Goal: Task Accomplishment & Management: Manage account settings

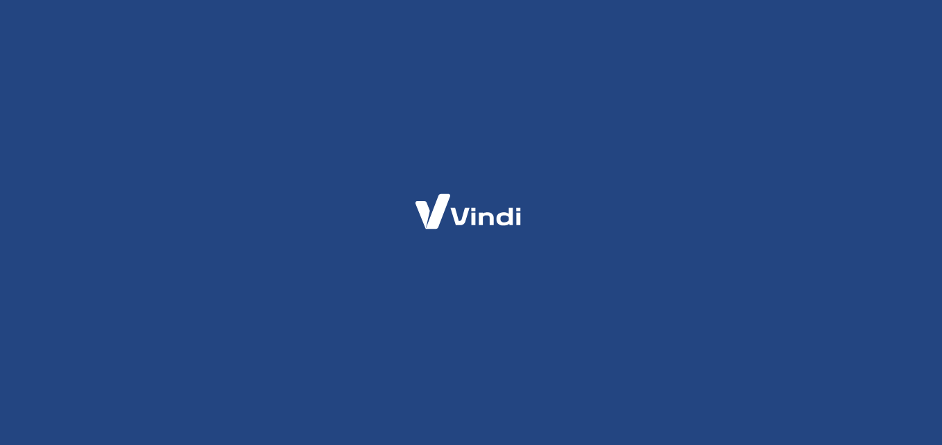
click at [660, 193] on div at bounding box center [471, 222] width 942 height 445
click at [667, 0] on html at bounding box center [471, 0] width 942 height 0
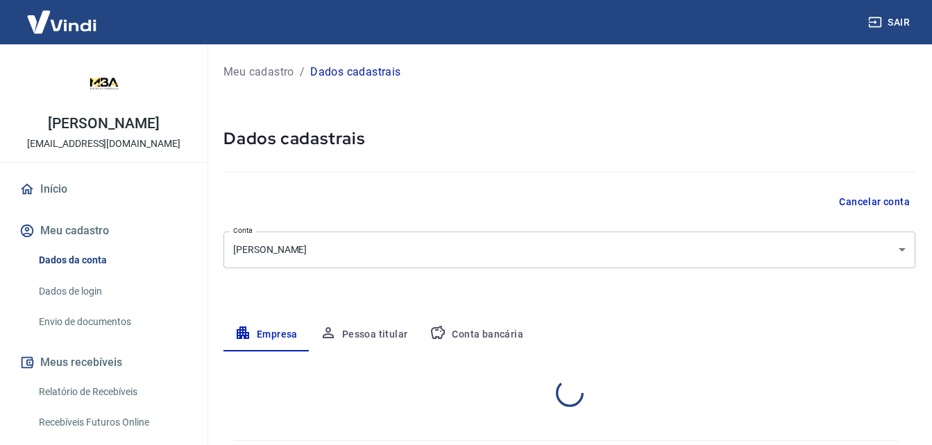
select select "SC"
select select "business"
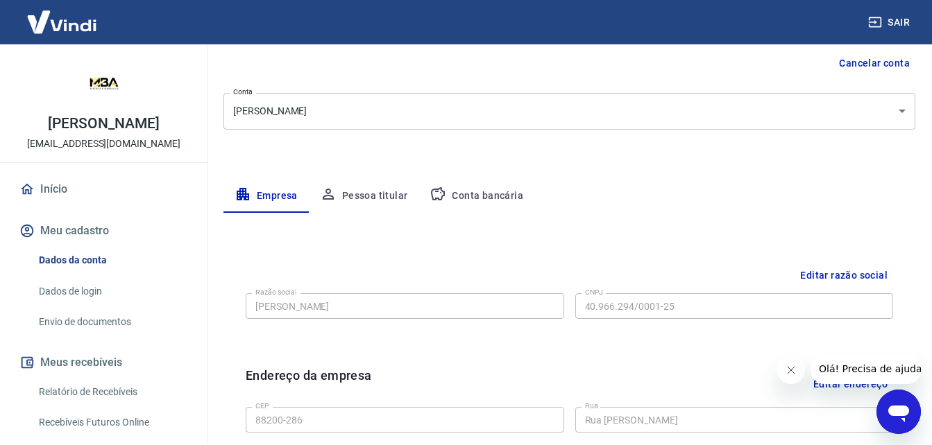
scroll to position [208, 0]
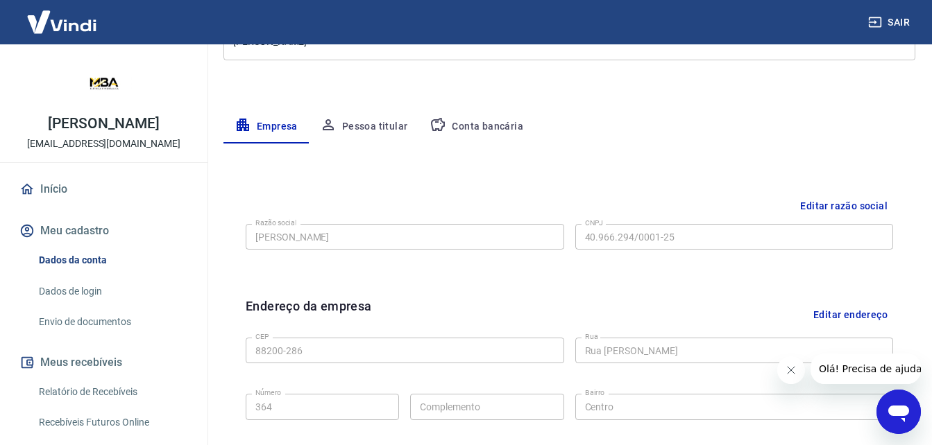
click at [834, 202] on button "Editar razão social" at bounding box center [843, 207] width 98 height 26
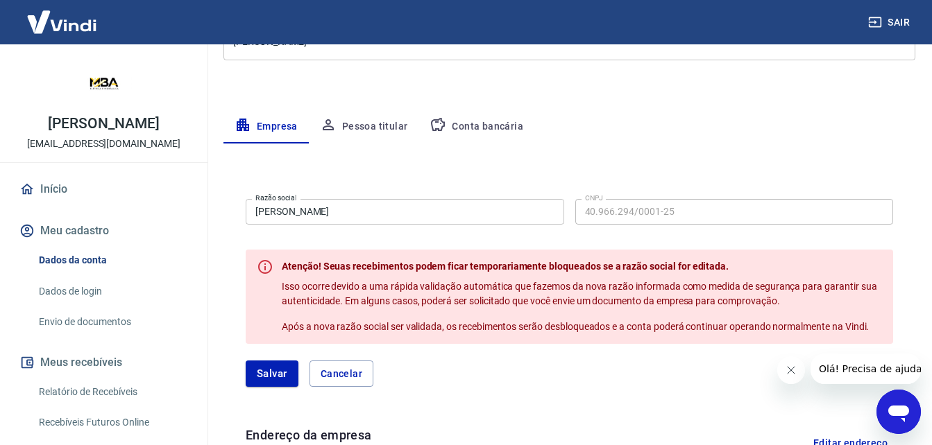
click at [388, 204] on input "[PERSON_NAME]" at bounding box center [405, 212] width 318 height 26
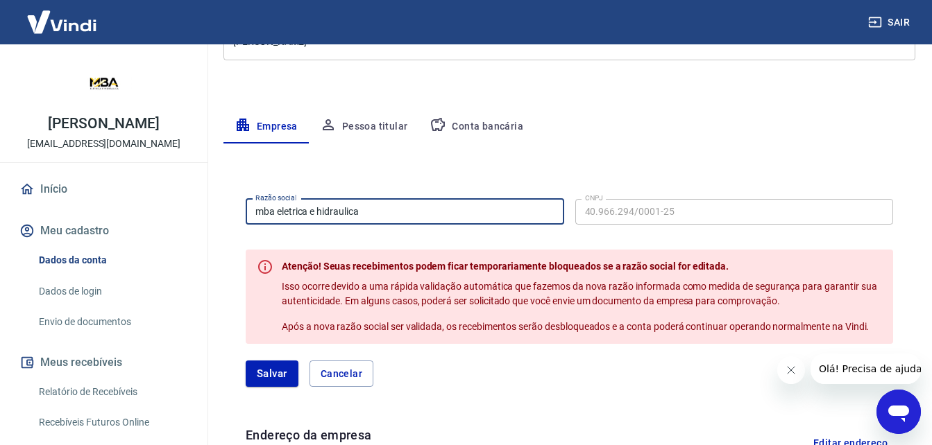
click at [385, 209] on input "mba eletrica e hidraulica" at bounding box center [405, 212] width 318 height 26
type input "mba eletrica e hidraulica"
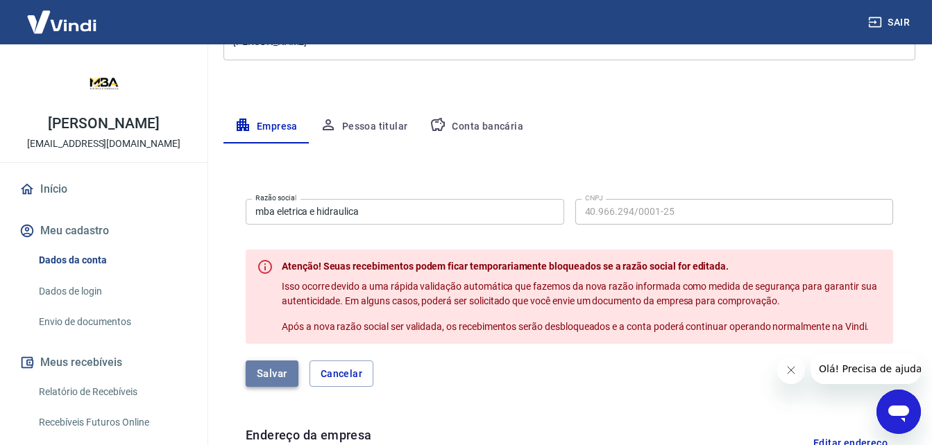
click at [268, 373] on button "Salvar" at bounding box center [272, 374] width 53 height 26
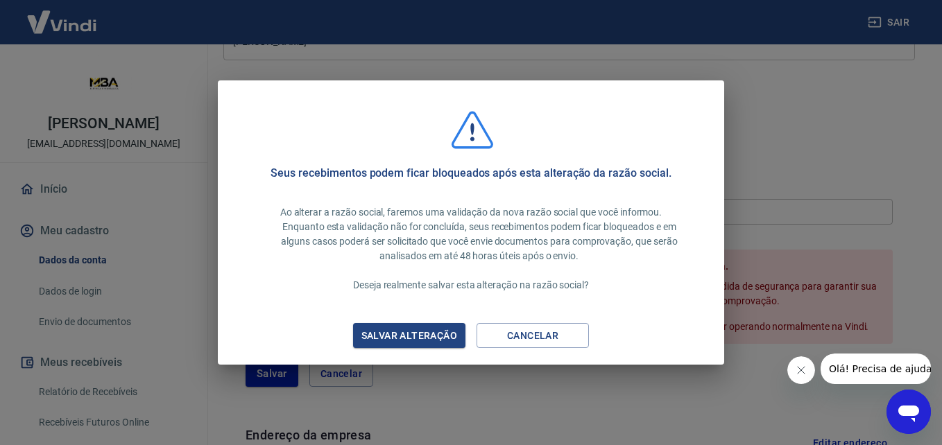
click at [422, 337] on div "Salvar alteração" at bounding box center [409, 335] width 129 height 17
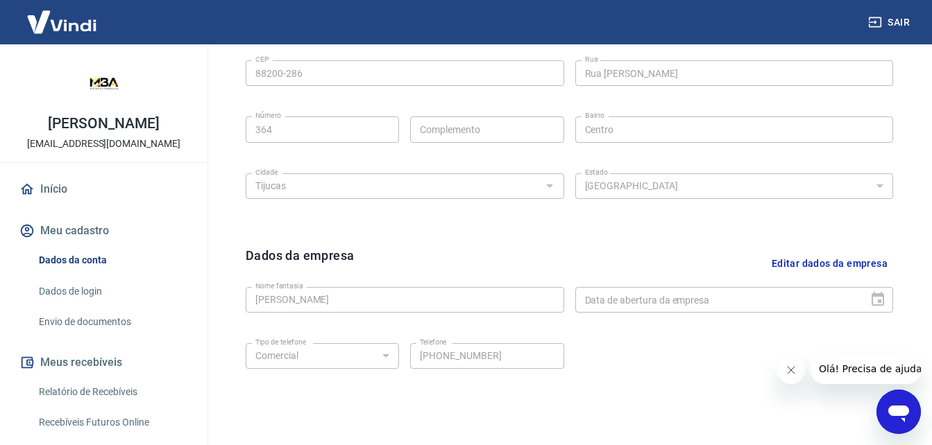
scroll to position [555, 0]
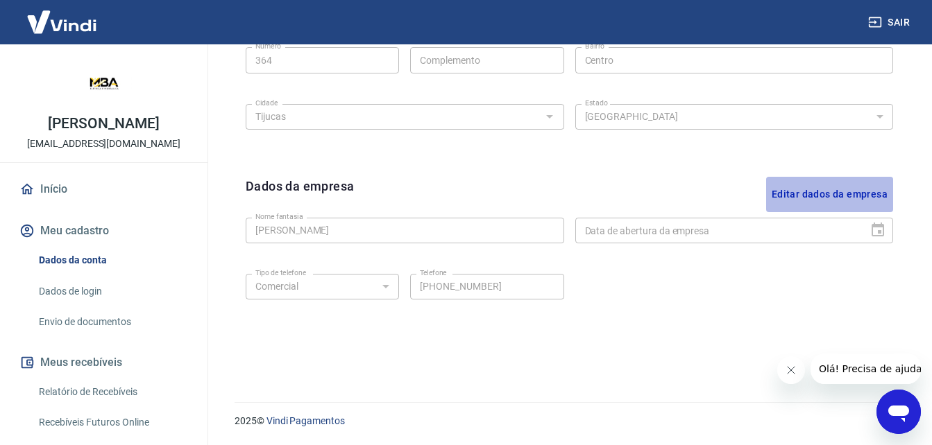
click at [840, 195] on button "Editar dados da empresa" at bounding box center [829, 194] width 127 height 35
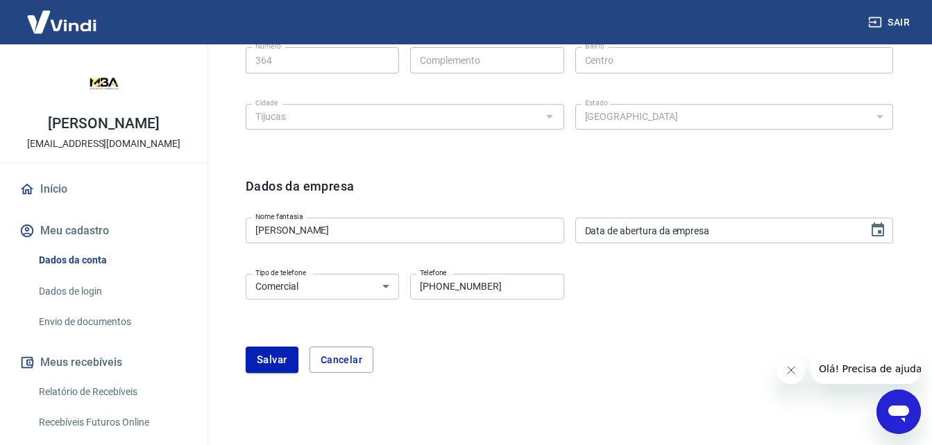
type input "DD/MM/YYYY"
click at [689, 232] on input "DD/MM/YYYY" at bounding box center [717, 231] width 284 height 26
click at [882, 228] on icon "Choose date" at bounding box center [877, 230] width 12 height 14
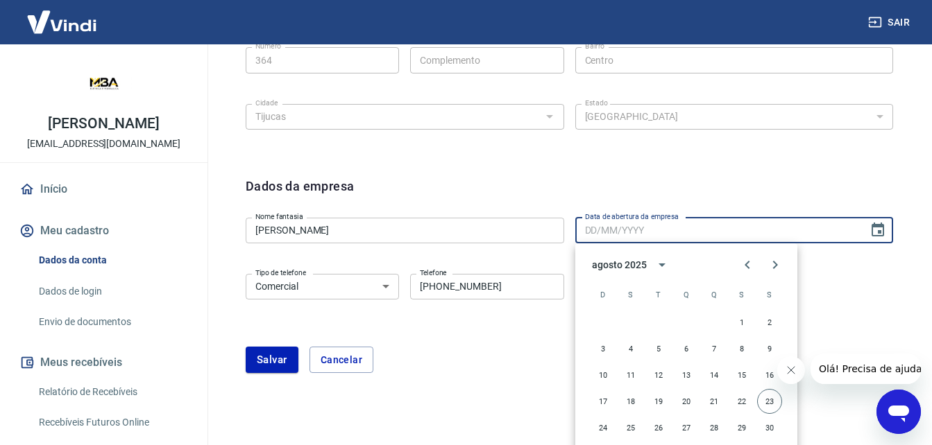
click at [633, 267] on div "agosto 2025" at bounding box center [619, 265] width 54 height 15
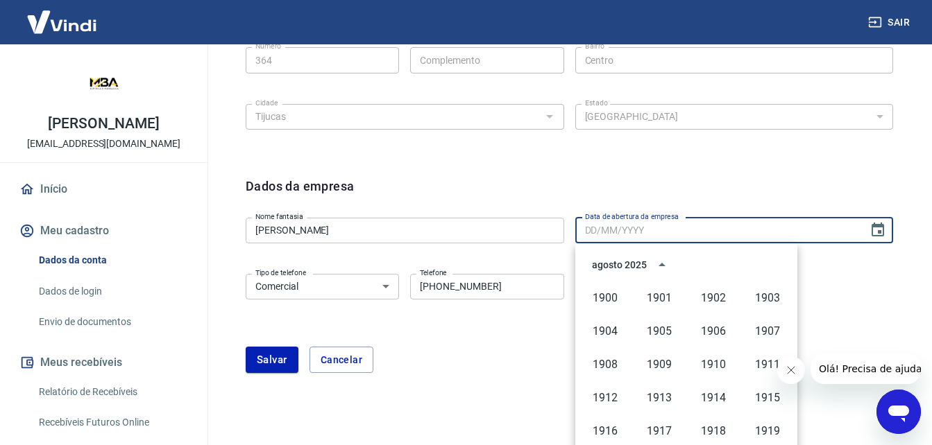
scroll to position [952, 0]
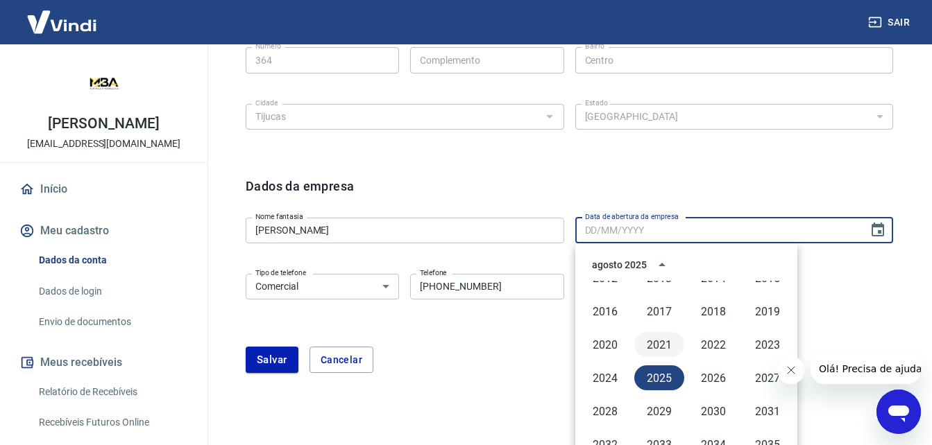
click at [657, 345] on button "2021" at bounding box center [659, 344] width 50 height 25
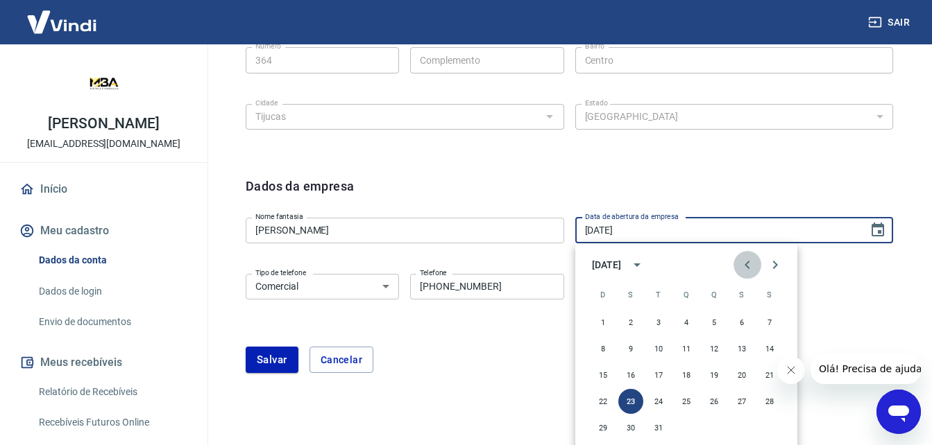
click at [749, 266] on icon "Previous month" at bounding box center [747, 265] width 17 height 17
click at [748, 266] on icon "Previous month" at bounding box center [747, 265] width 17 height 17
click at [747, 266] on icon "Previous month" at bounding box center [747, 265] width 17 height 17
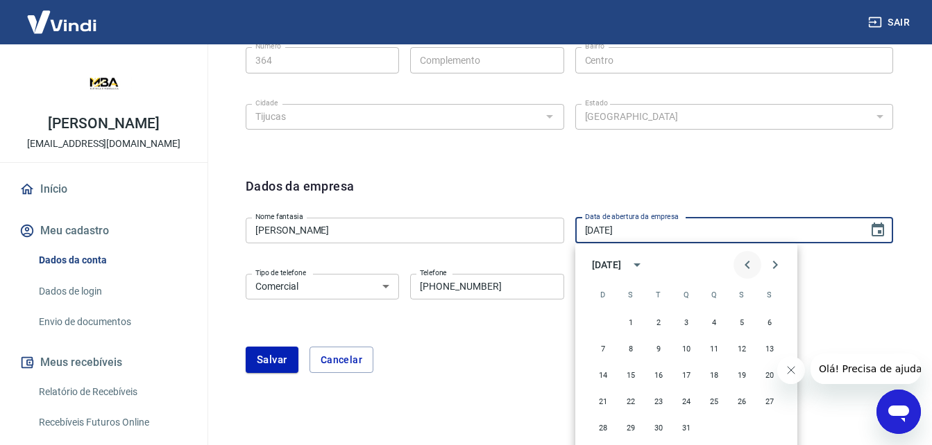
click at [747, 266] on icon "Previous month" at bounding box center [747, 265] width 17 height 17
click at [660, 399] on button "23" at bounding box center [658, 401] width 25 height 25
type input "23/02/2021"
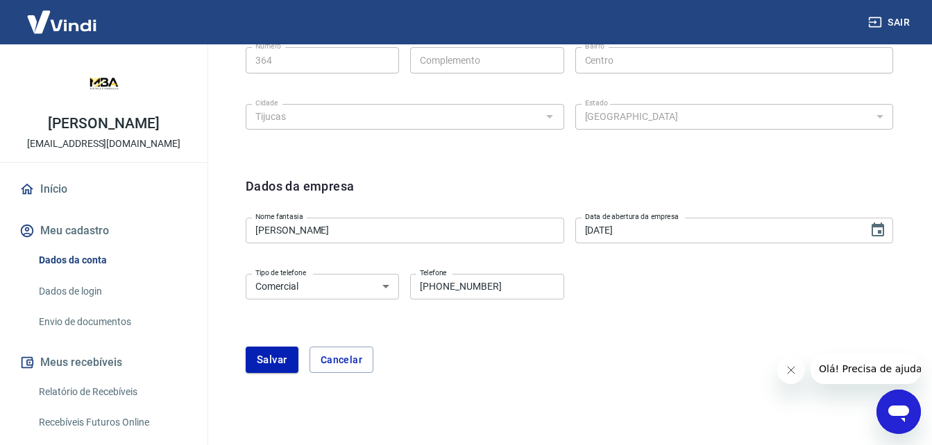
click at [652, 315] on div "Tipo de telefone Residencial Comercial Tipo de telefone Telefone (47) 99185-618…" at bounding box center [569, 296] width 647 height 56
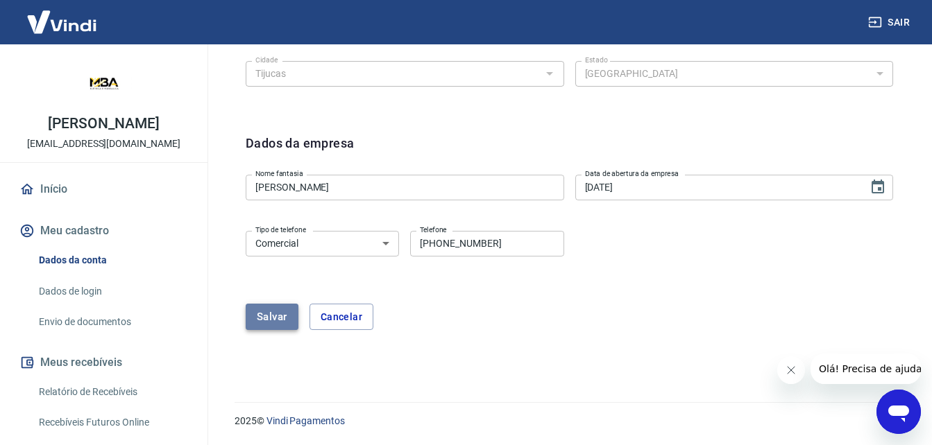
click at [268, 320] on button "Salvar" at bounding box center [272, 317] width 53 height 26
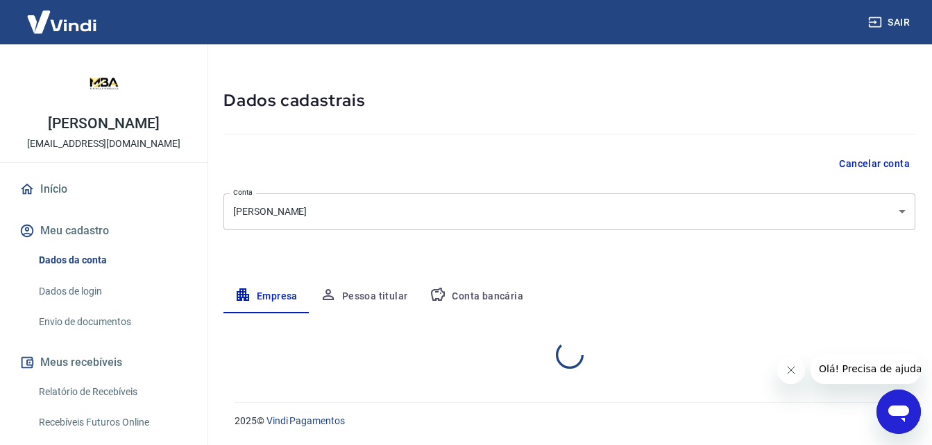
select select "SC"
select select "business"
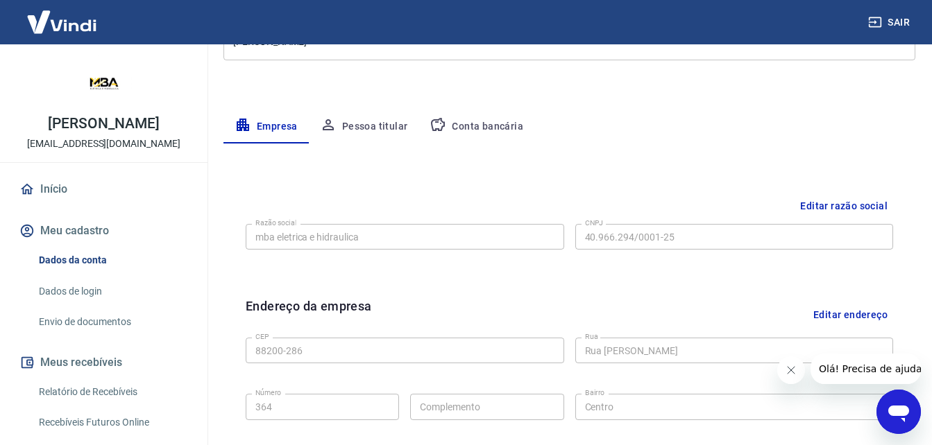
scroll to position [0, 0]
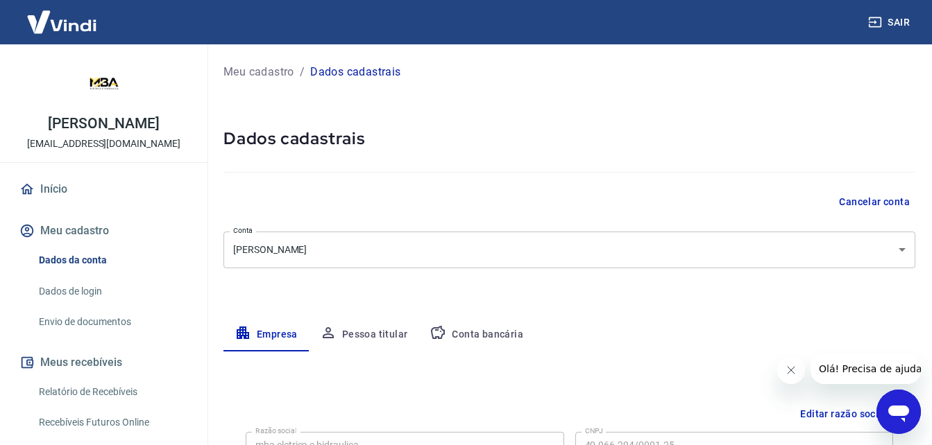
click at [369, 335] on button "Pessoa titular" at bounding box center [364, 334] width 110 height 33
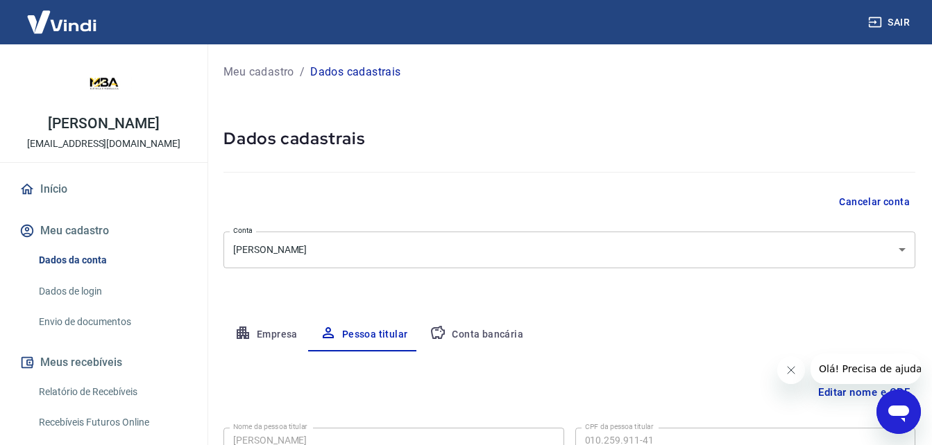
scroll to position [110, 0]
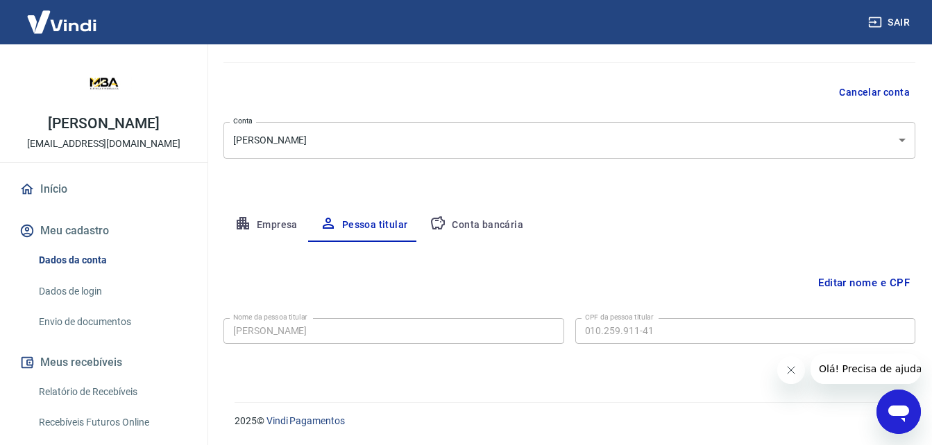
click at [597, 234] on div "Empresa Pessoa titular Conta bancária" at bounding box center [569, 225] width 692 height 33
click at [567, 260] on div "Editar nome e CPF Nome da pessoa titular Agnaldo braz Nome da pessoa titular CP…" at bounding box center [569, 305] width 692 height 127
click at [479, 221] on button "Conta bancária" at bounding box center [476, 225] width 116 height 33
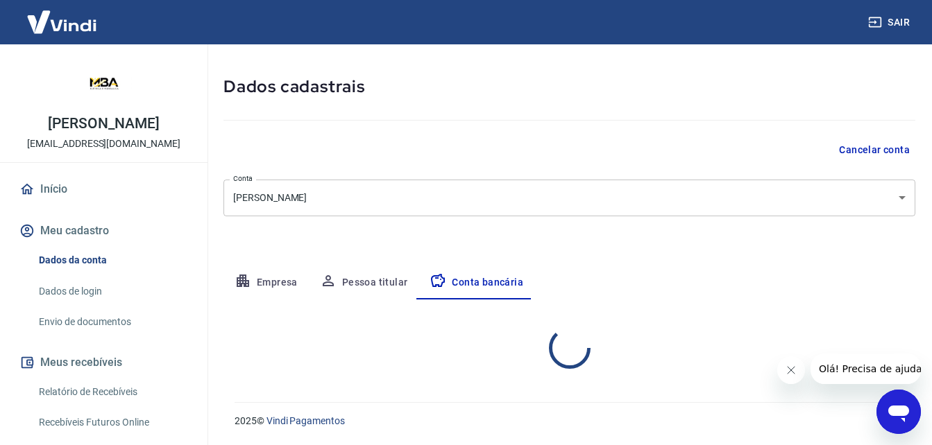
select select "1"
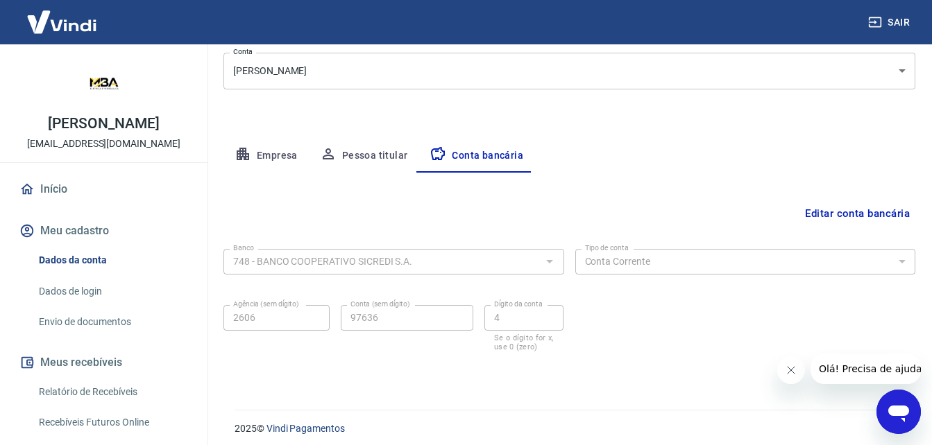
scroll to position [187, 0]
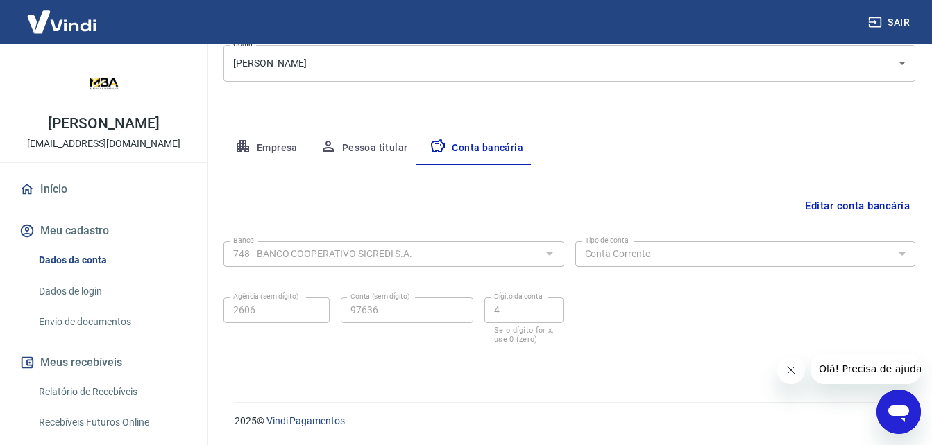
click at [787, 372] on icon "Fechar mensagem da empresa" at bounding box center [789, 370] width 11 height 11
click at [80, 321] on link "Envio de documentos" at bounding box center [111, 322] width 157 height 28
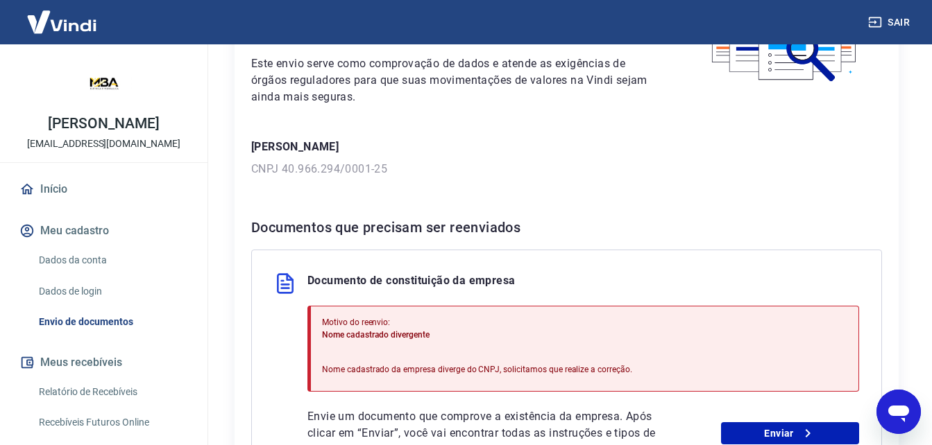
scroll to position [208, 0]
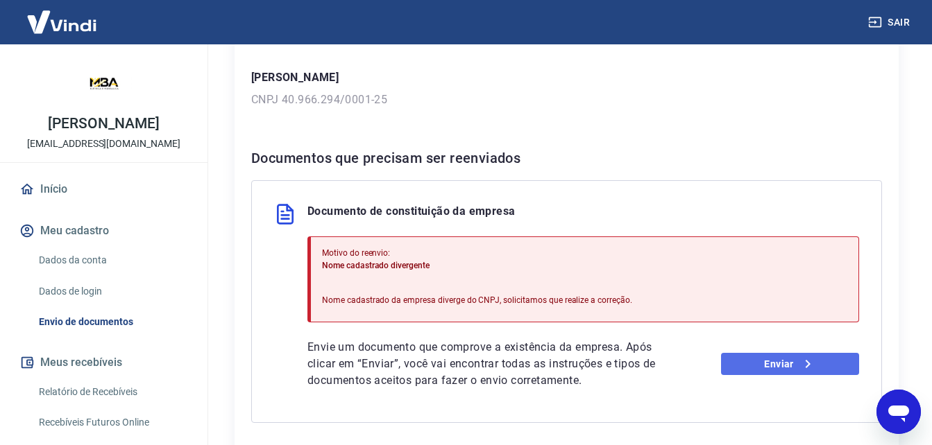
click at [786, 363] on link "Enviar" at bounding box center [790, 364] width 138 height 22
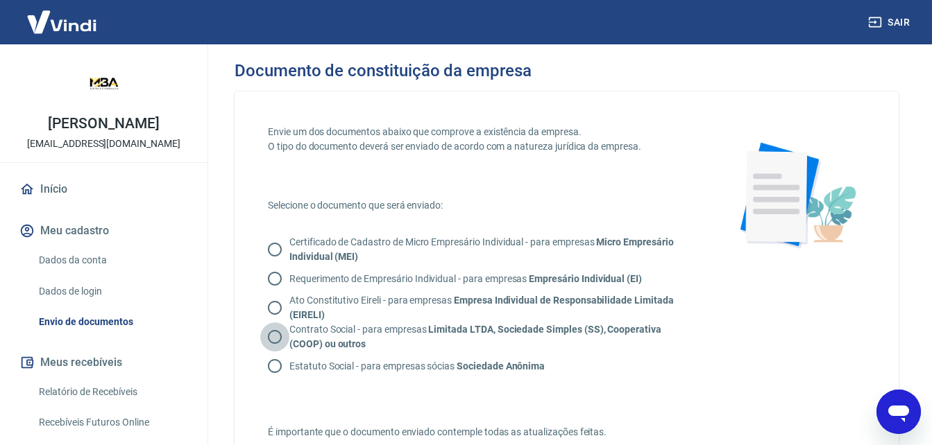
click at [273, 336] on input "Contrato Social - para empresas Limitada LTDA, Sociedade Simples (SS), Cooperat…" at bounding box center [274, 337] width 29 height 29
radio input "true"
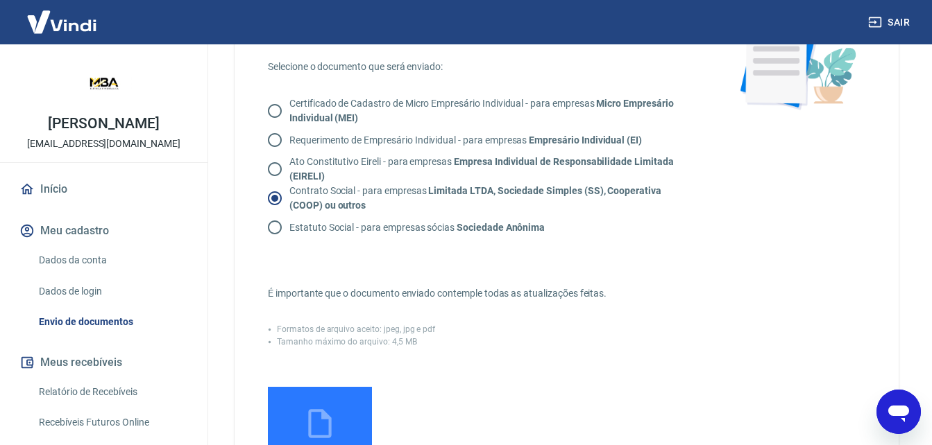
scroll to position [208, 0]
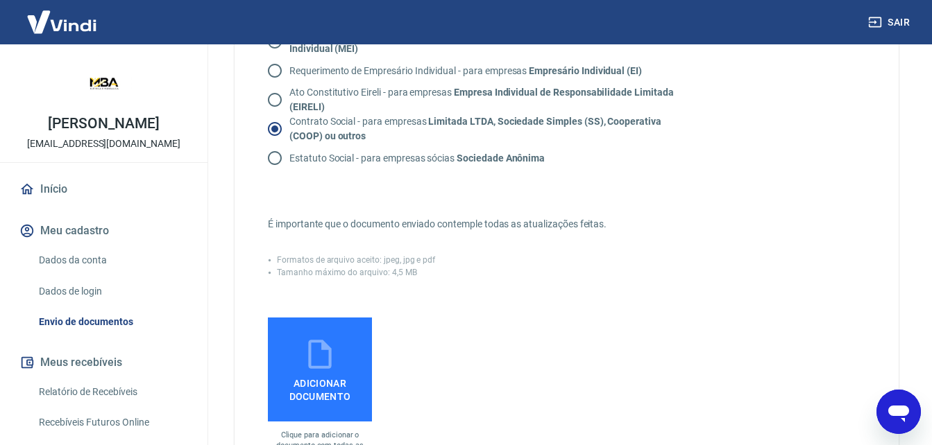
click at [311, 379] on span "Adicionar documento" at bounding box center [319, 387] width 93 height 31
click at [0, 0] on input "Adicionar documento" at bounding box center [0, 0] width 0 height 0
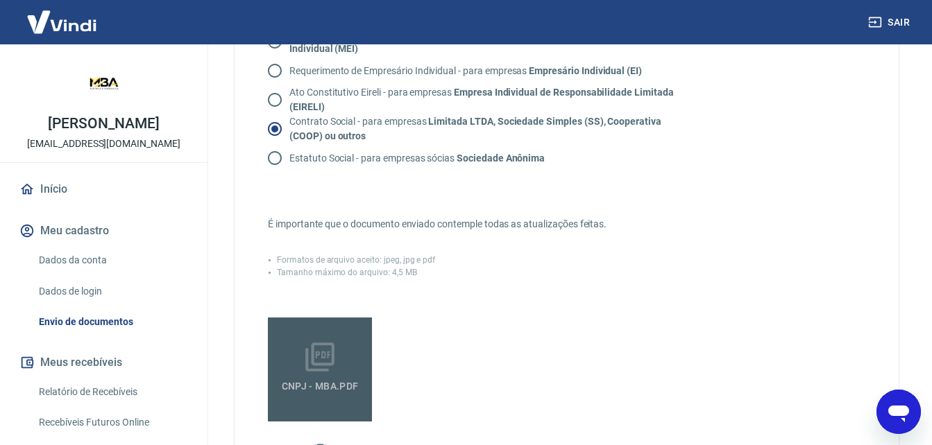
click at [328, 356] on icon at bounding box center [319, 357] width 29 height 29
click at [0, 0] on input "CNPJ - MBA.pdf" at bounding box center [0, 0] width 0 height 0
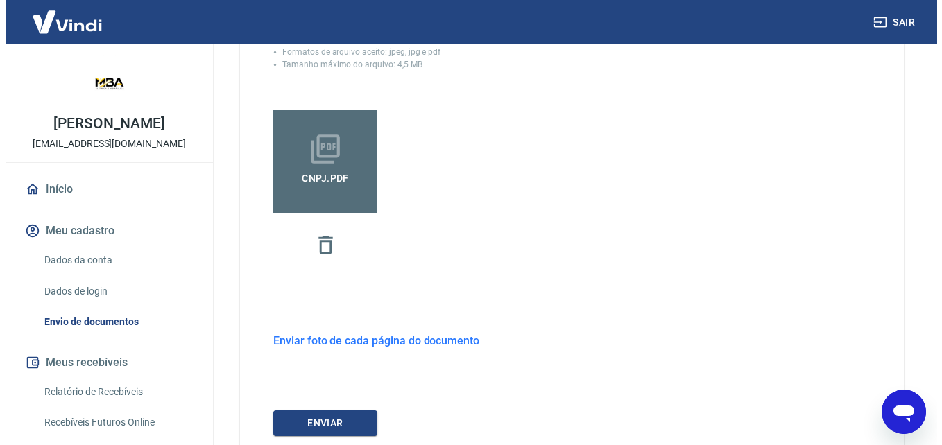
scroll to position [517, 0]
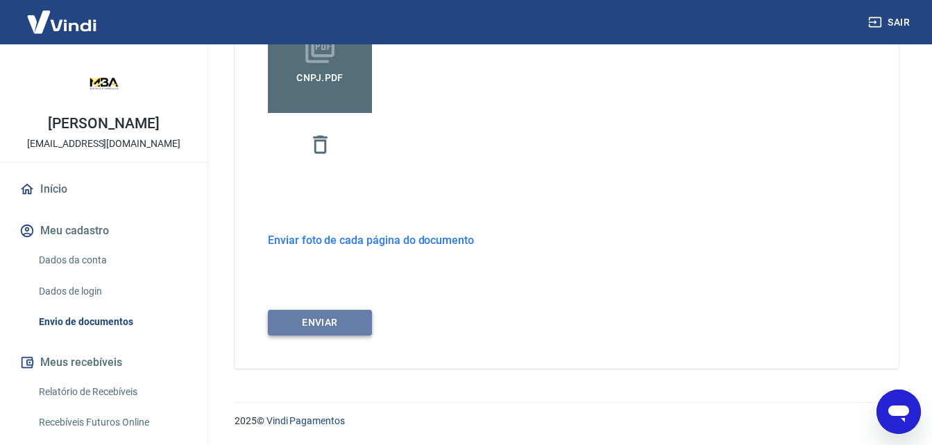
click at [325, 321] on button "ENVIAR" at bounding box center [320, 323] width 104 height 26
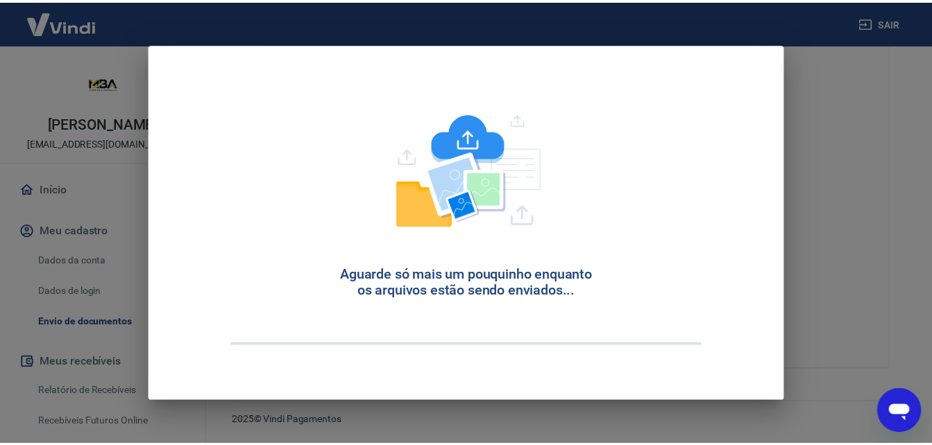
scroll to position [36, 0]
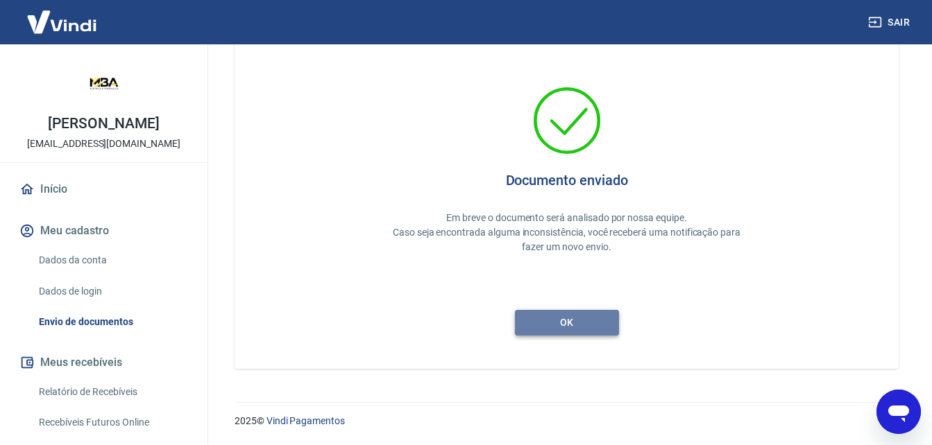
click at [571, 318] on button "ok" at bounding box center [567, 323] width 104 height 26
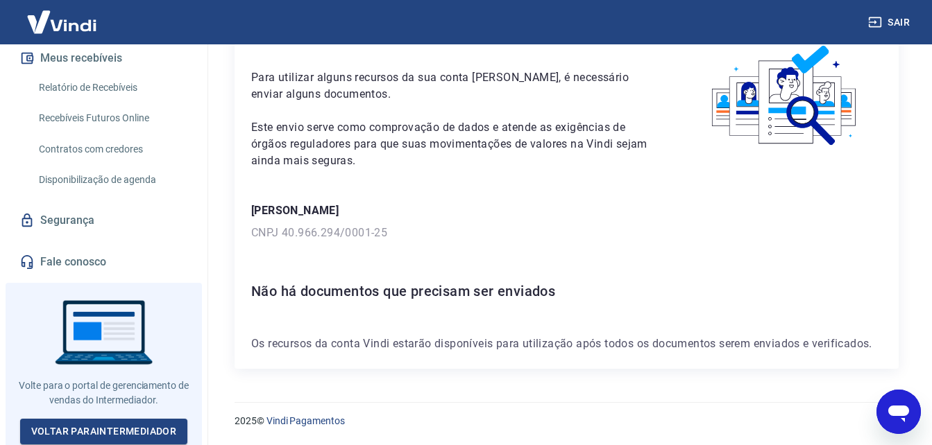
scroll to position [6, 0]
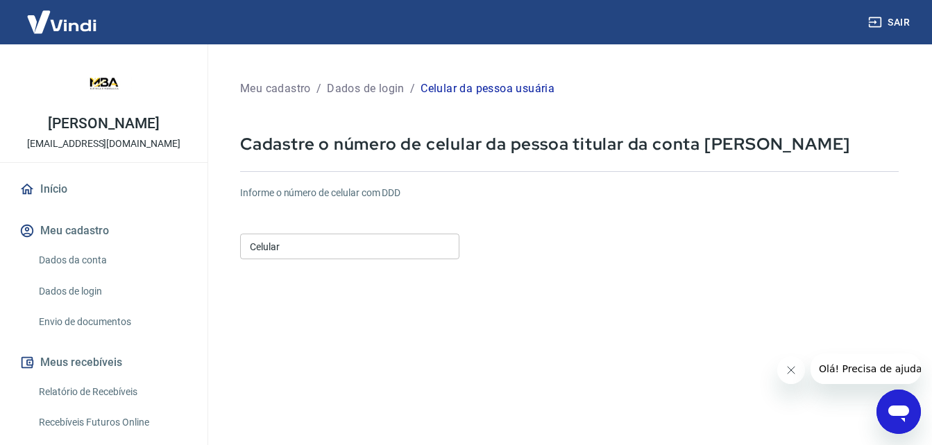
click at [320, 247] on input "Celular" at bounding box center [349, 247] width 219 height 26
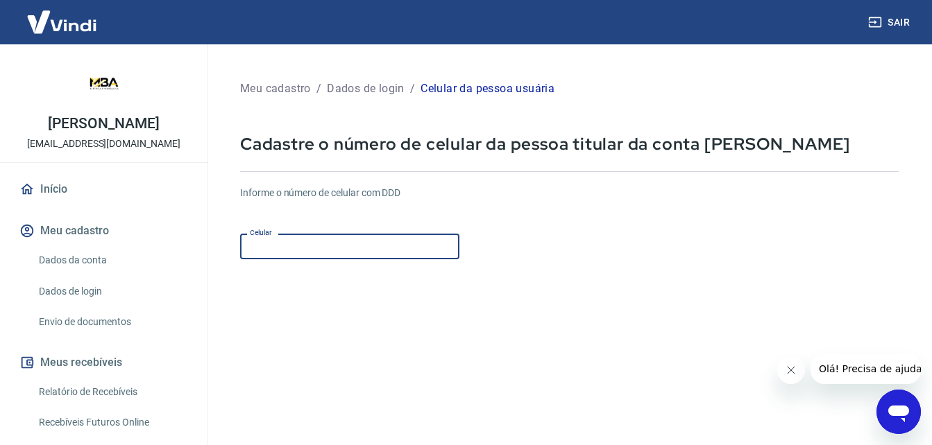
type input "(47) 99291-1286"
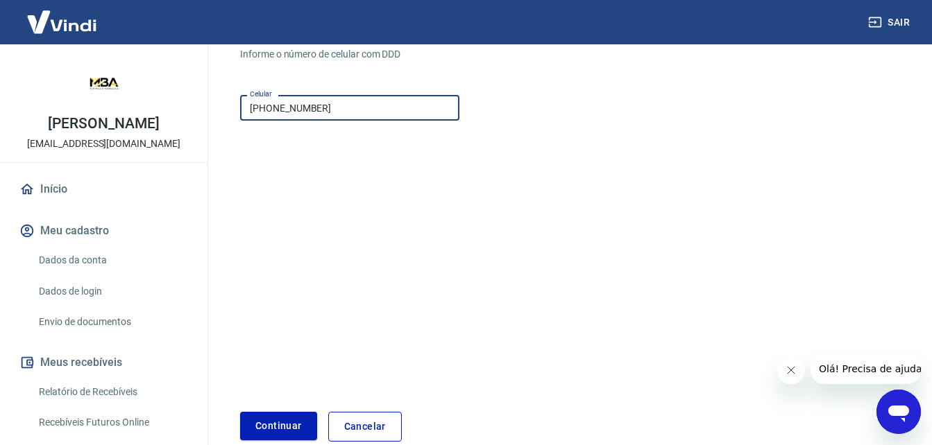
scroll to position [208, 0]
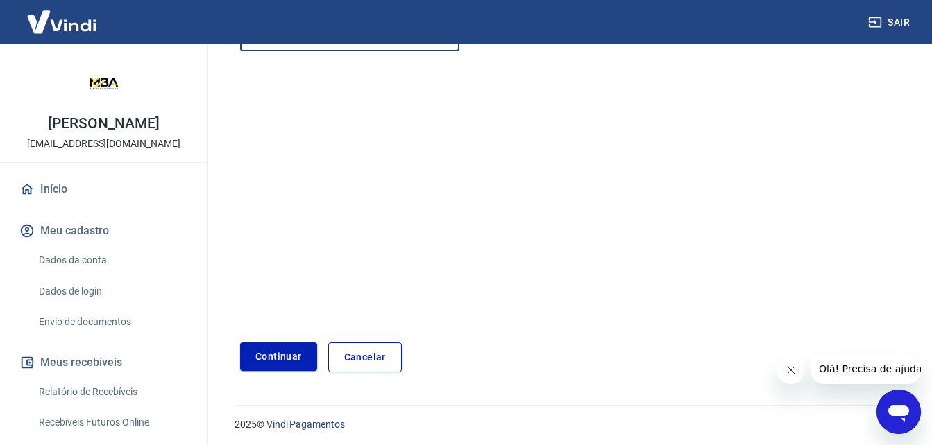
click at [286, 357] on button "Continuar" at bounding box center [278, 357] width 77 height 28
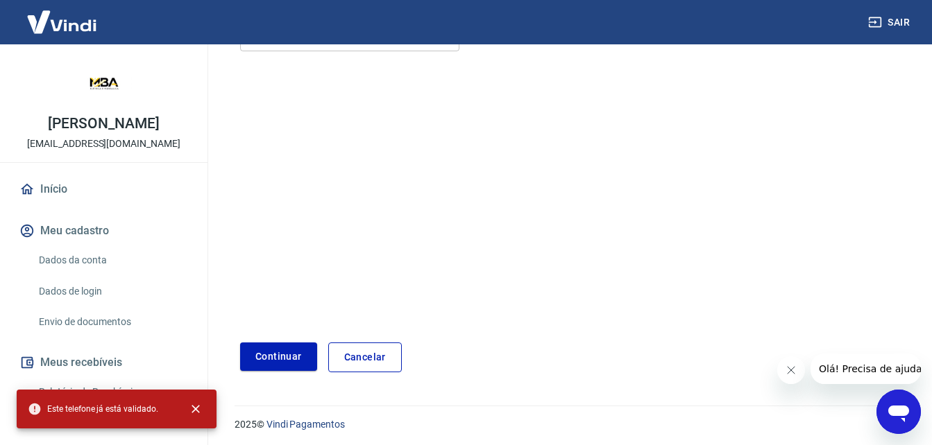
click at [363, 359] on link "Cancelar" at bounding box center [365, 358] width 74 height 30
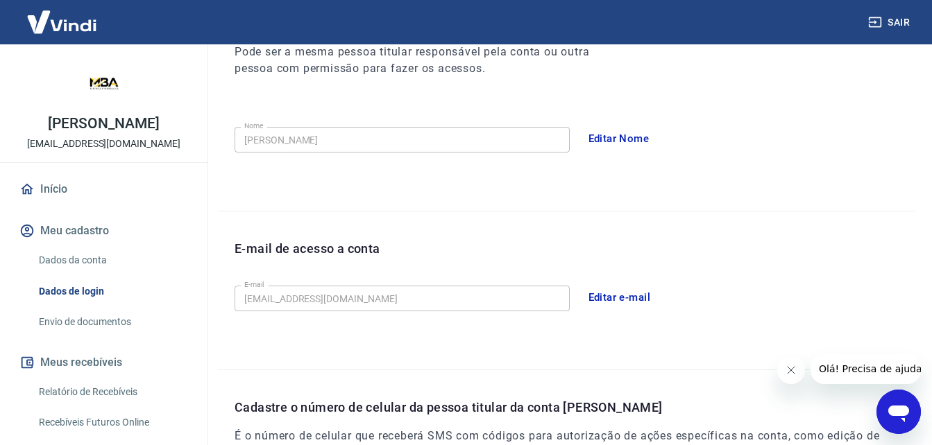
scroll to position [440, 0]
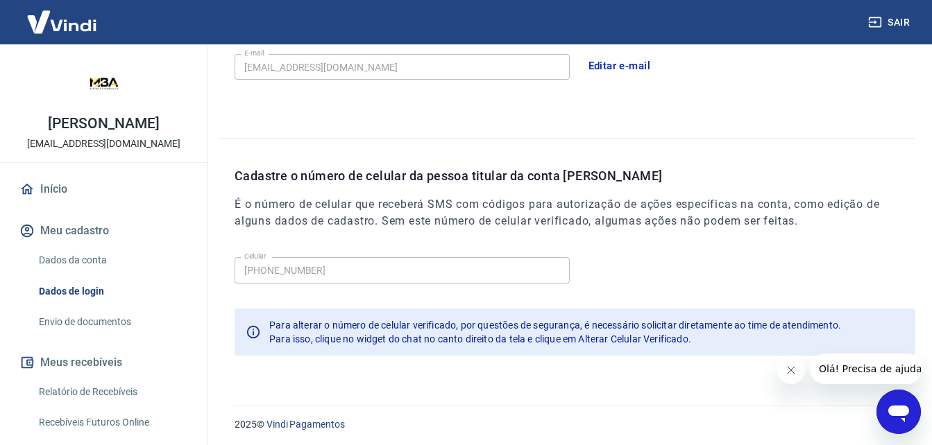
click at [45, 183] on link "Início" at bounding box center [104, 189] width 174 height 31
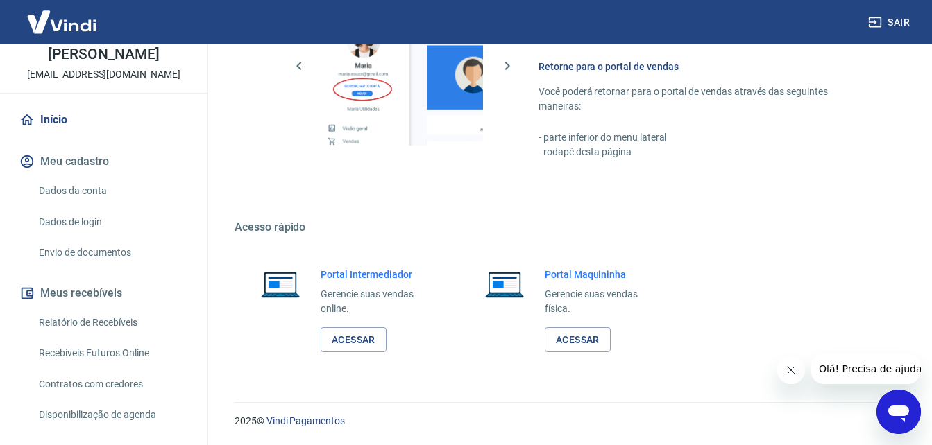
scroll to position [137, 0]
